Goal: Communication & Community: Answer question/provide support

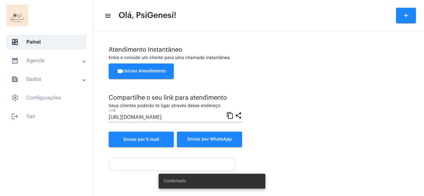
click at [141, 68] on button "videocam Iniciar Atendimento" at bounding box center [141, 72] width 65 height 16
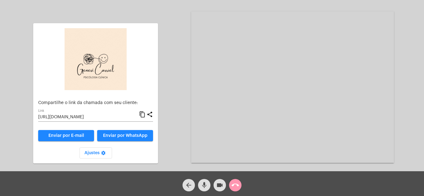
click at [125, 137] on span "Enviar por WhatsApp" at bounding box center [125, 136] width 44 height 4
